Goal: Task Accomplishment & Management: Complete application form

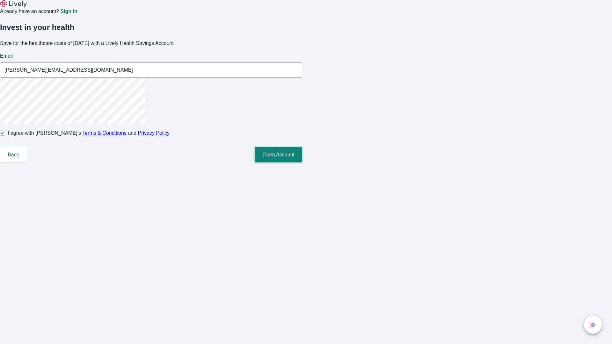
click at [302, 163] on button "Open Account" at bounding box center [278, 154] width 47 height 15
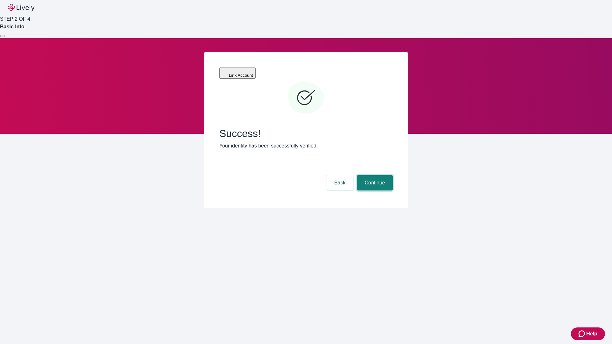
click at [374, 175] on button "Continue" at bounding box center [375, 182] width 36 height 15
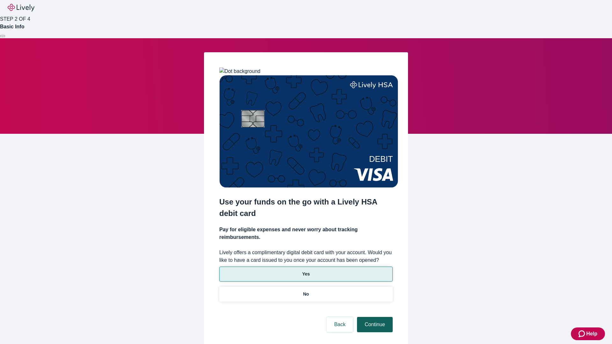
click at [306, 291] on p "No" at bounding box center [306, 294] width 6 height 7
click at [374, 317] on button "Continue" at bounding box center [375, 324] width 36 height 15
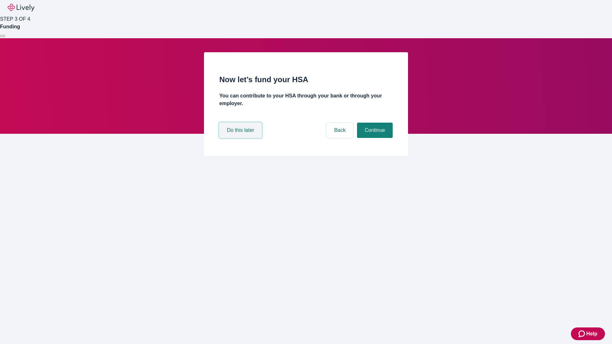
click at [241, 138] on button "Do this later" at bounding box center [240, 130] width 42 height 15
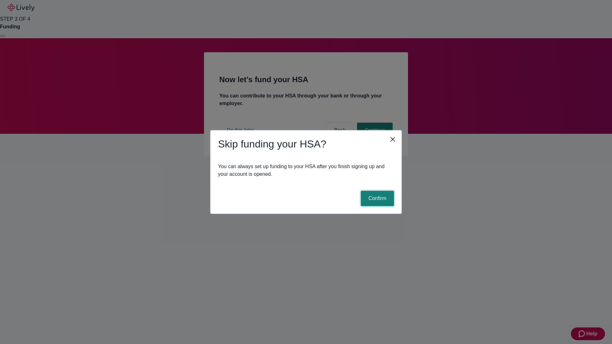
click at [376, 199] on button "Confirm" at bounding box center [377, 198] width 33 height 15
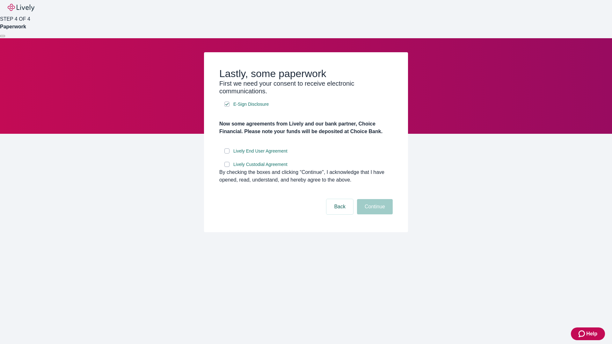
click at [227, 154] on input "Lively End User Agreement" at bounding box center [226, 151] width 5 height 5
checkbox input "true"
click at [227, 167] on input "Lively Custodial Agreement" at bounding box center [226, 164] width 5 height 5
checkbox input "true"
click at [374, 215] on button "Continue" at bounding box center [375, 206] width 36 height 15
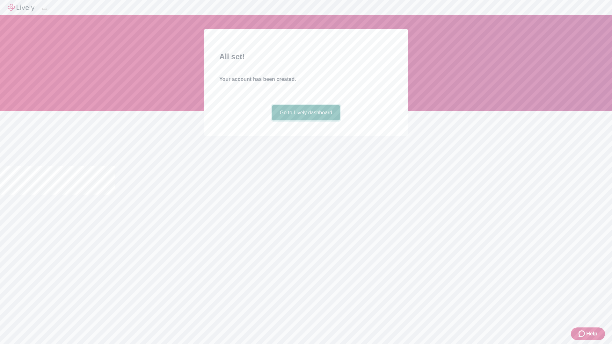
click at [306, 120] on link "Go to Lively dashboard" at bounding box center [306, 112] width 68 height 15
